Goal: Check status

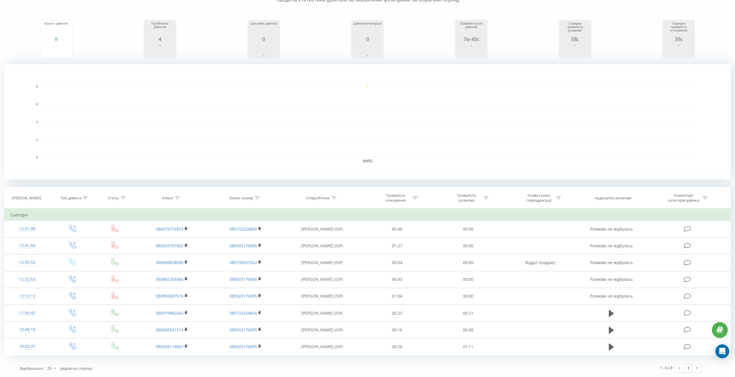
click at [170, 89] on rect "A chart." at bounding box center [368, 121] width 654 height 71
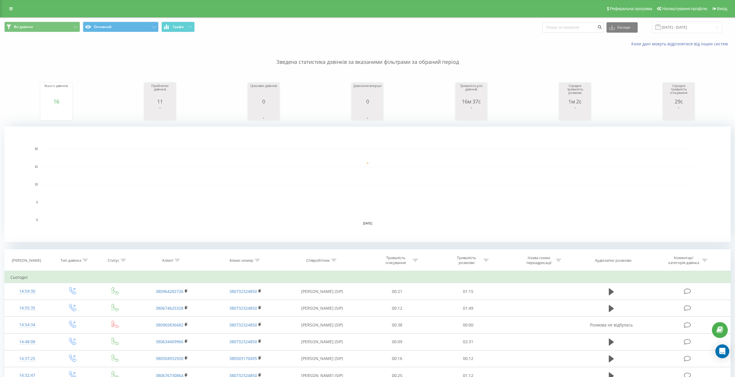
click at [237, 147] on rect "A chart." at bounding box center [367, 183] width 726 height 115
